Goal: Information Seeking & Learning: Find specific fact

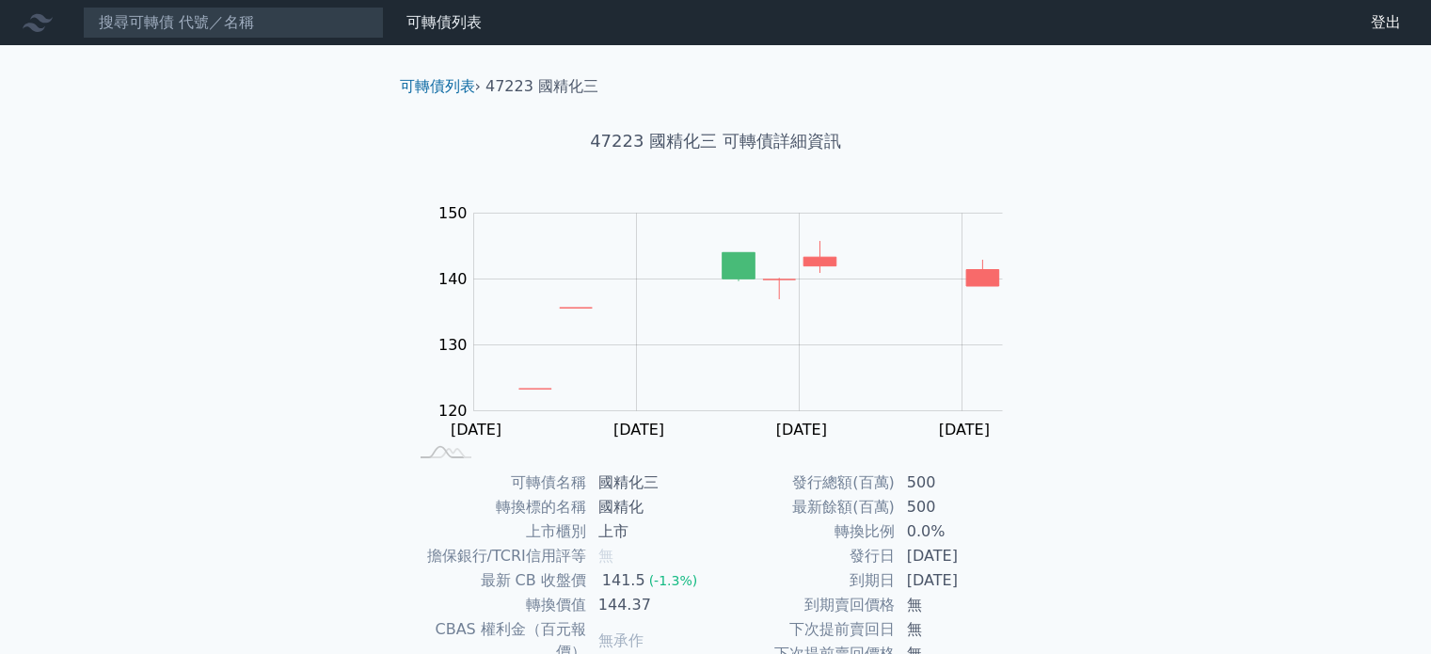
scroll to position [217, 0]
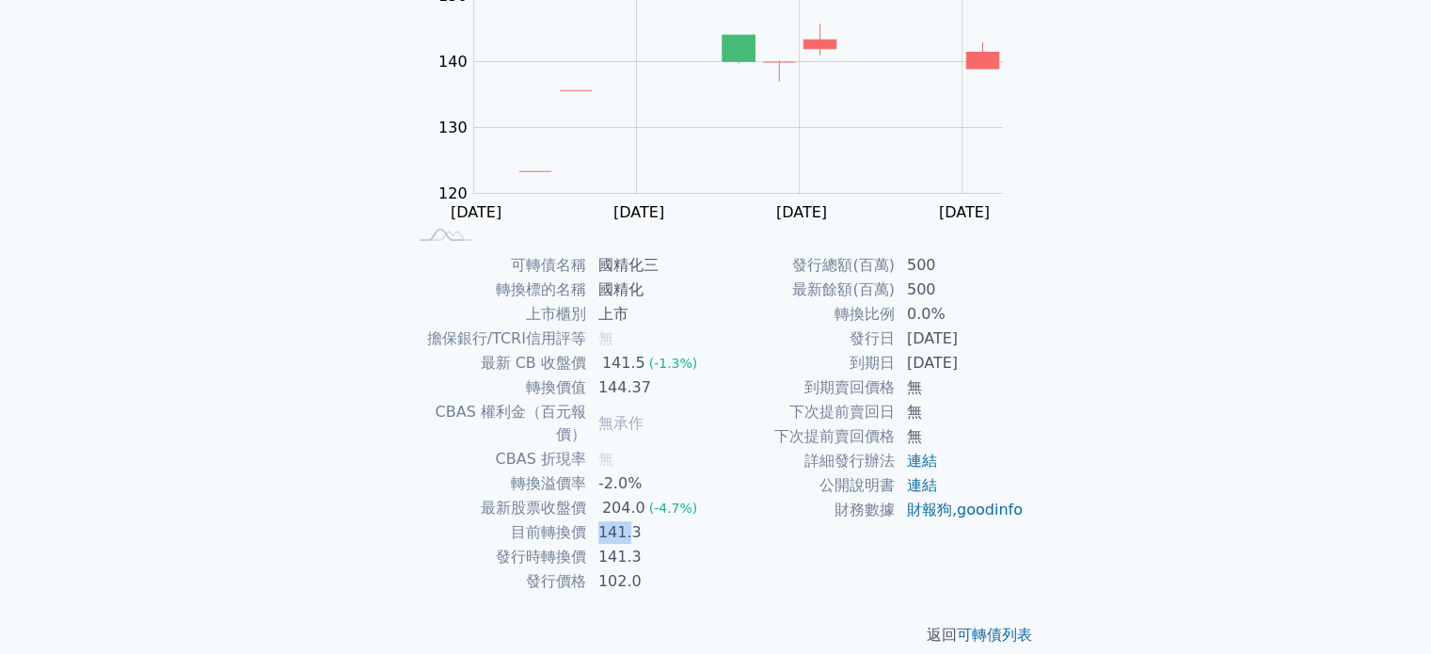
drag, startPoint x: 604, startPoint y: 509, endPoint x: 626, endPoint y: 509, distance: 22.6
click at [626, 520] on td "141.3" at bounding box center [651, 532] width 129 height 24
drag, startPoint x: 602, startPoint y: 484, endPoint x: 628, endPoint y: 485, distance: 26.4
click at [628, 497] on div "204.0" at bounding box center [623, 508] width 51 height 23
click at [614, 520] on td "141.3" at bounding box center [651, 532] width 129 height 24
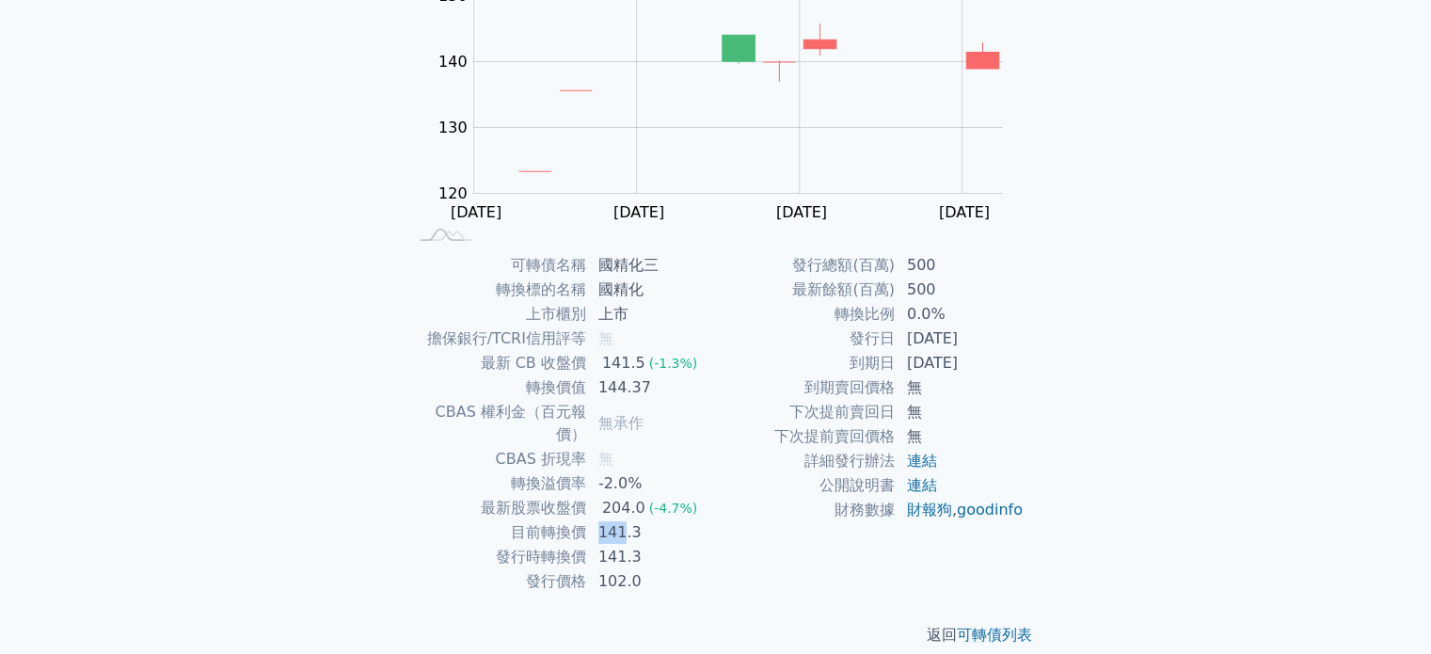
drag, startPoint x: 599, startPoint y: 509, endPoint x: 623, endPoint y: 508, distance: 23.5
click at [623, 520] on td "141.3" at bounding box center [651, 532] width 129 height 24
click at [636, 389] on td "144.37" at bounding box center [651, 387] width 129 height 24
drag, startPoint x: 598, startPoint y: 388, endPoint x: 623, endPoint y: 382, distance: 25.3
click at [628, 387] on td "144.37" at bounding box center [651, 387] width 129 height 24
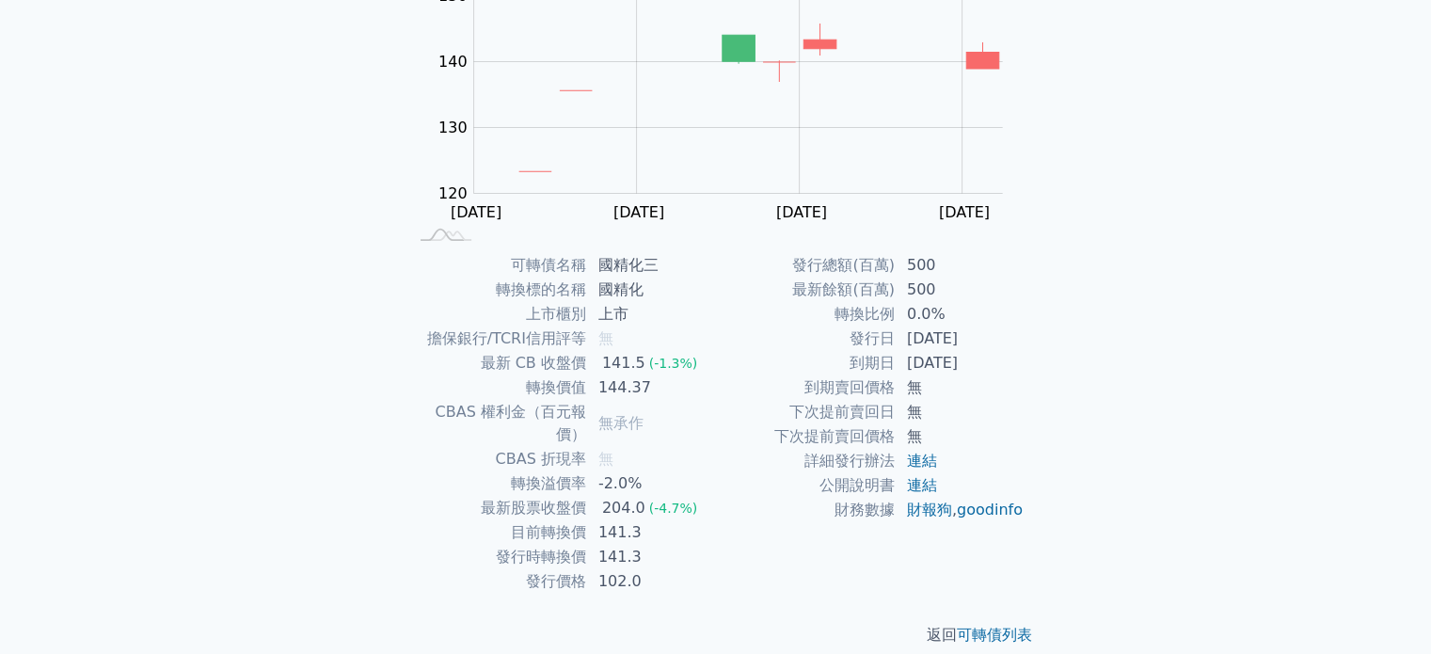
click at [615, 370] on div "141.5" at bounding box center [623, 363] width 51 height 23
drag, startPoint x: 608, startPoint y: 366, endPoint x: 632, endPoint y: 362, distance: 24.7
click at [632, 362] on div "141.5" at bounding box center [623, 363] width 51 height 23
drag, startPoint x: 908, startPoint y: 337, endPoint x: 997, endPoint y: 337, distance: 89.4
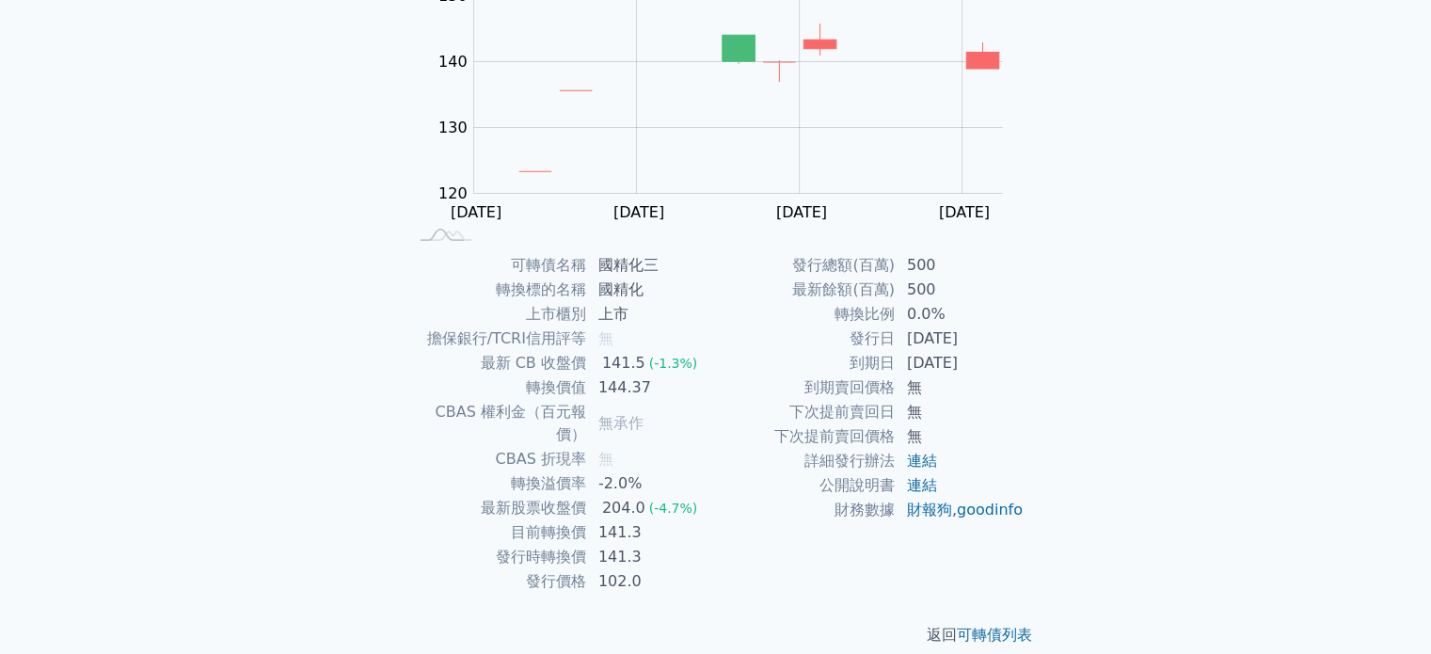
click at [997, 337] on td "[DATE]" at bounding box center [959, 338] width 129 height 24
drag, startPoint x: 906, startPoint y: 363, endPoint x: 992, endPoint y: 360, distance: 86.6
click at [992, 361] on td "[DATE]" at bounding box center [959, 363] width 129 height 24
click at [993, 360] on td "[DATE]" at bounding box center [959, 363] width 129 height 24
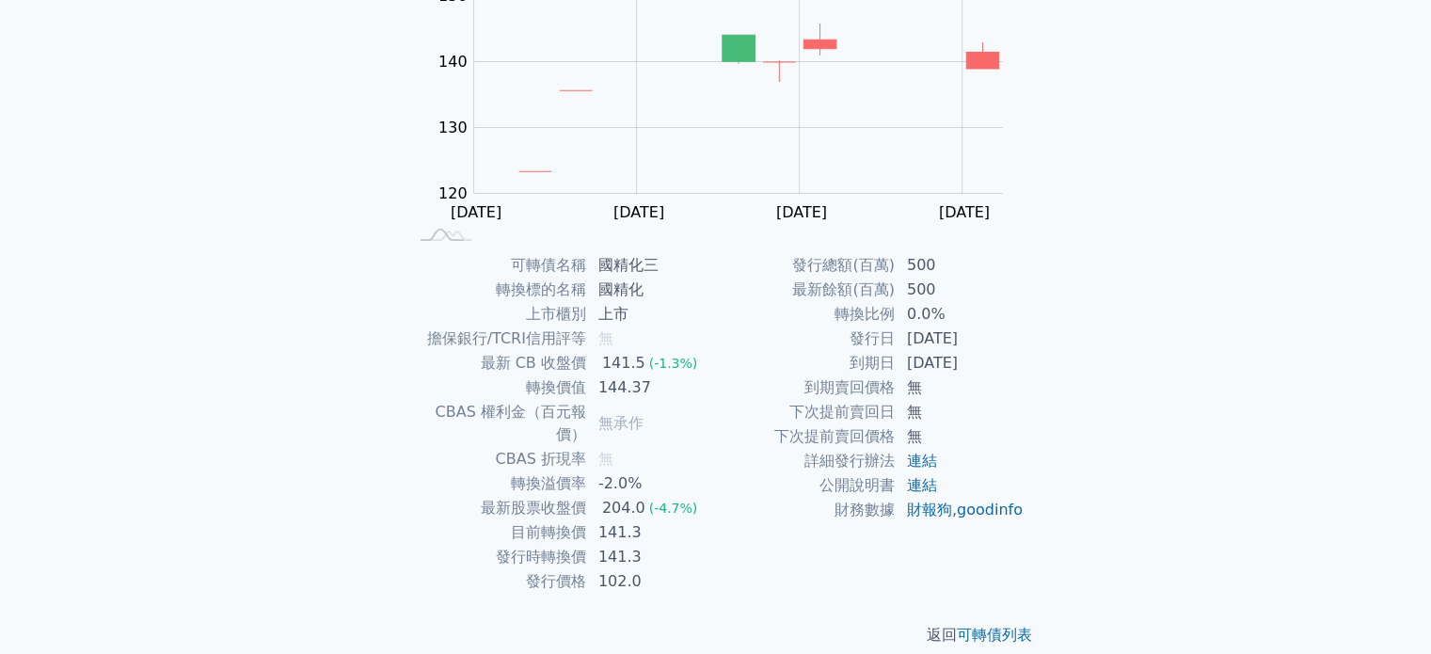
drag, startPoint x: 911, startPoint y: 340, endPoint x: 998, endPoint y: 366, distance: 91.4
click at [998, 366] on tbody "發行總額(百萬) 500 最新餘額(百萬) 500 轉換比例 0.0% 發行日 [DATE] 到期日 [DATE] 到期賣回價格 無 下次提前賣回日 無 下次…" at bounding box center [870, 387] width 309 height 269
click at [1004, 364] on td "[DATE]" at bounding box center [959, 363] width 129 height 24
